Goal: Find specific page/section: Find specific page/section

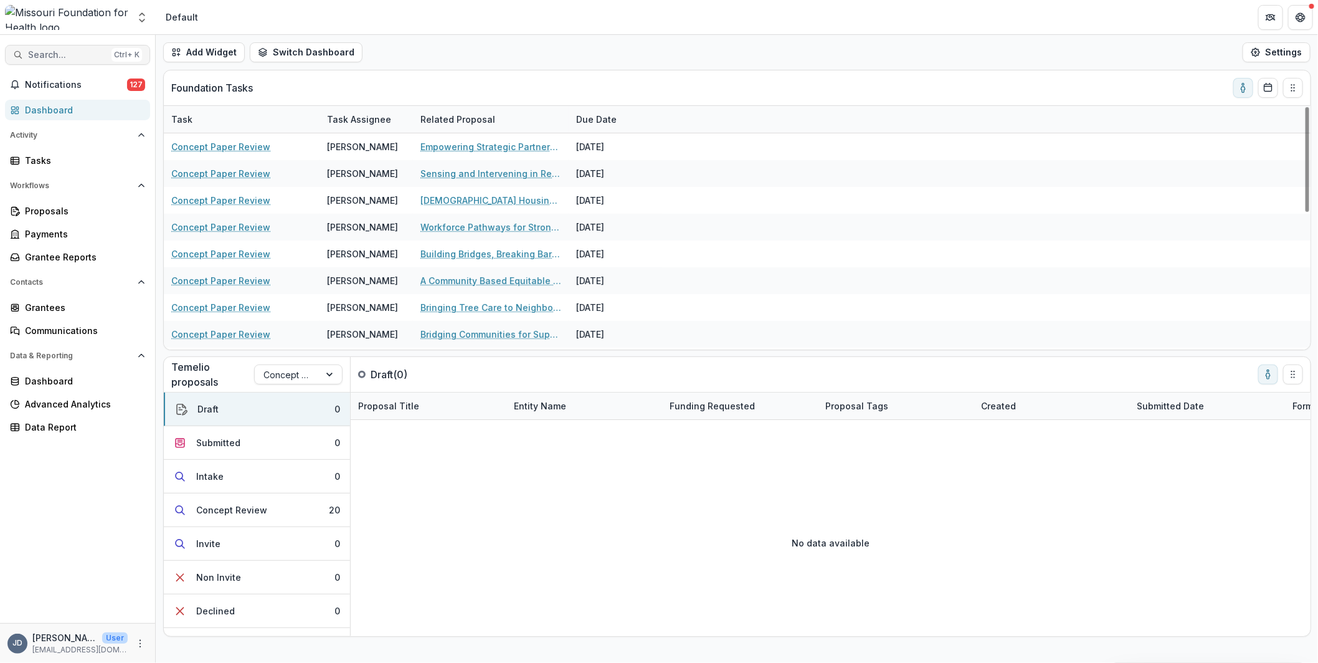
click at [74, 55] on span "Search..." at bounding box center [67, 55] width 79 height 11
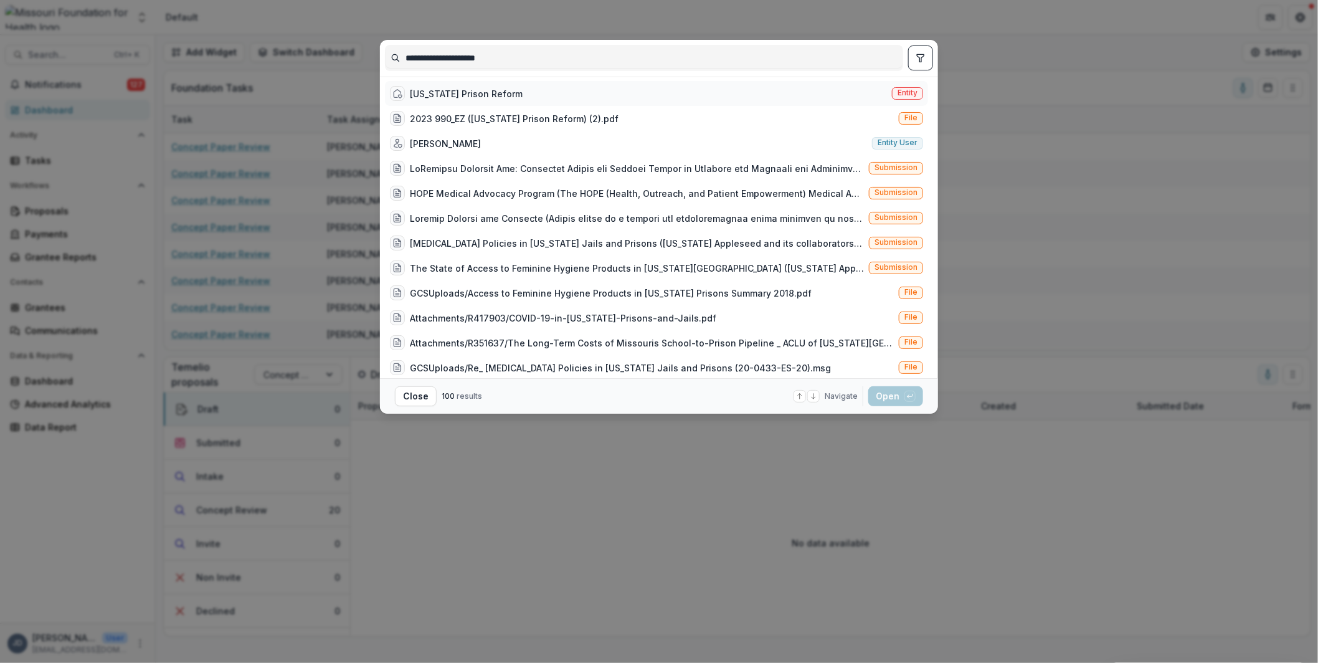
type input "**********"
click at [459, 91] on div "[US_STATE] Prison Reform" at bounding box center [466, 93] width 113 height 13
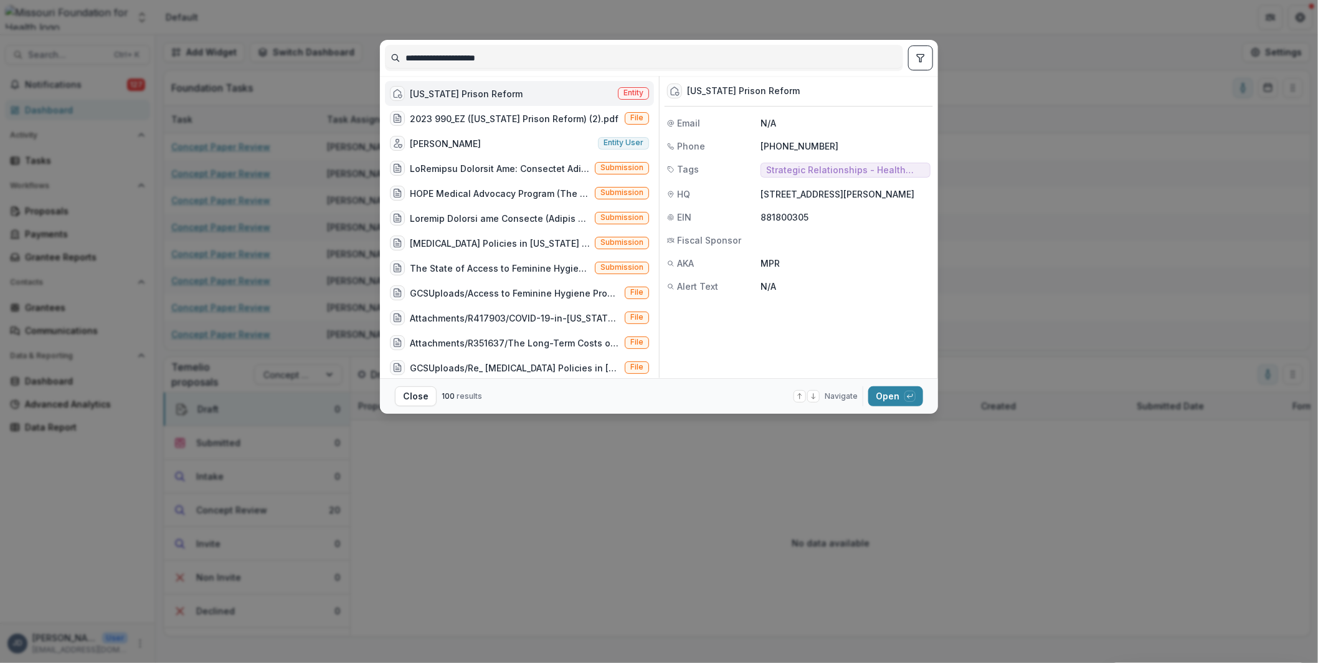
click at [459, 91] on div "[US_STATE] Prison Reform" at bounding box center [466, 93] width 113 height 13
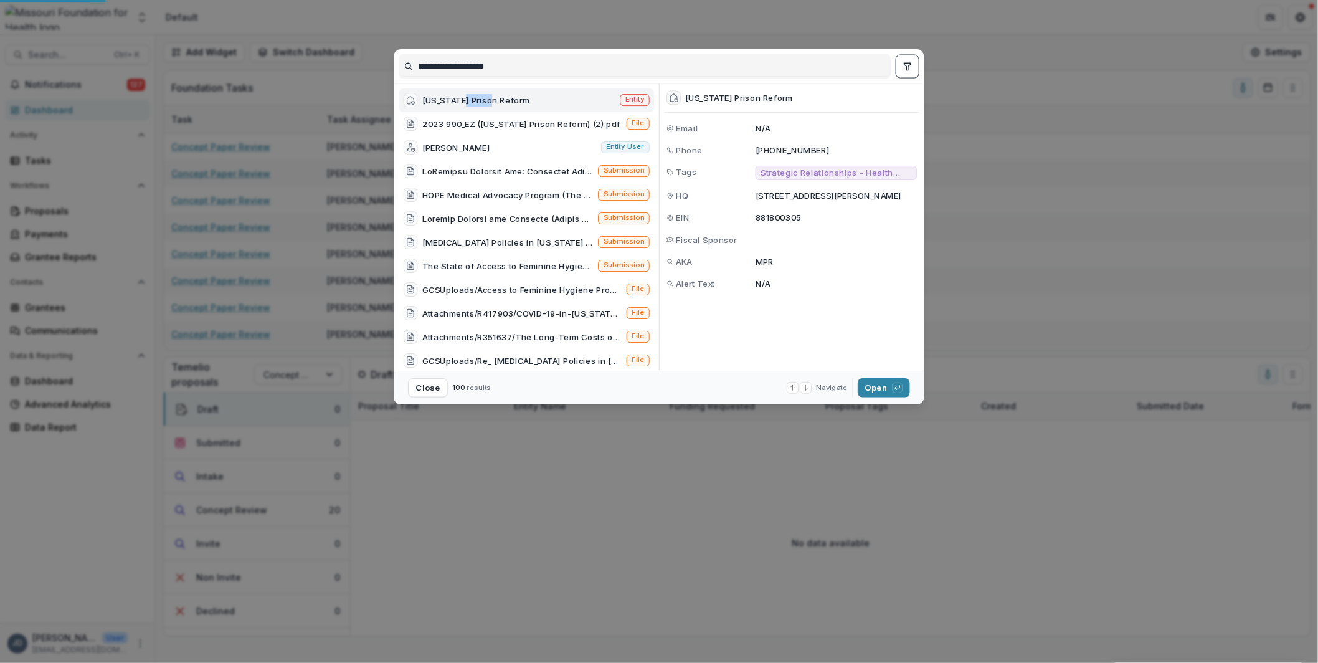
click at [459, 91] on div "[US_STATE] Prison Reform Entity" at bounding box center [526, 100] width 255 height 24
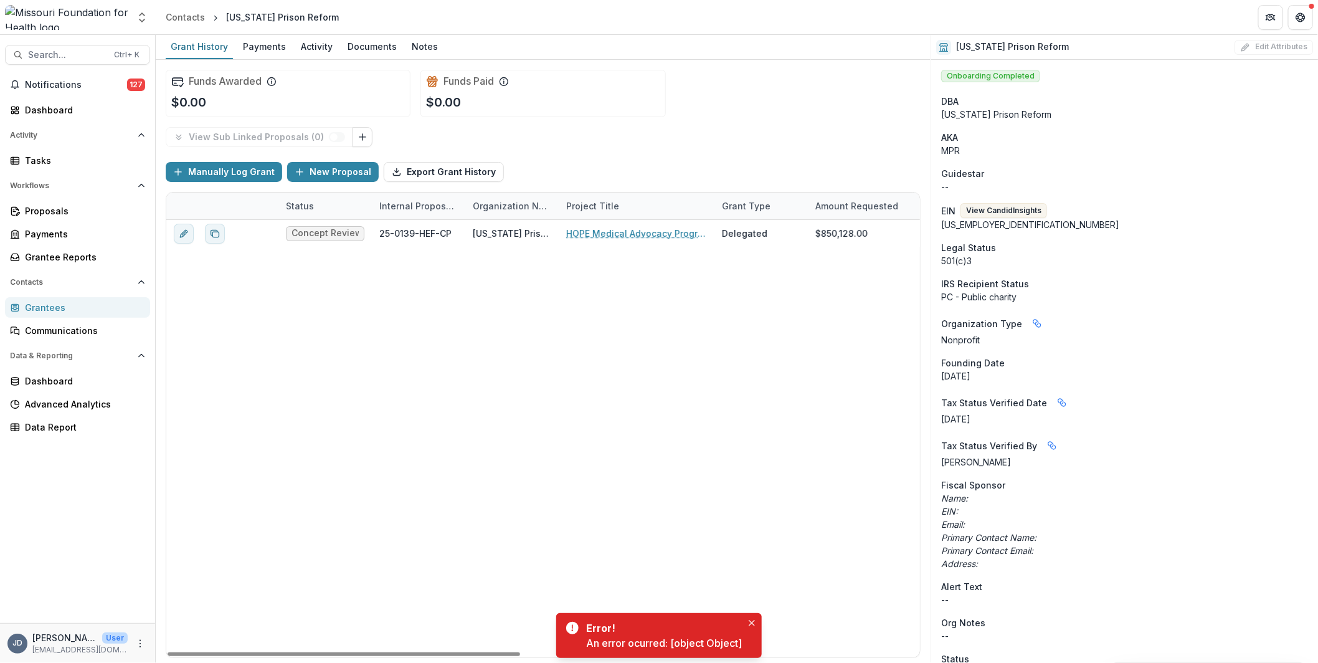
click at [275, 283] on div "Concept Review 25-0139-HEF-CP [US_STATE] Prison Reform HOPE Medical Advocacy Pr…" at bounding box center [970, 438] width 1608 height 437
